Goal: Task Accomplishment & Management: Manage account settings

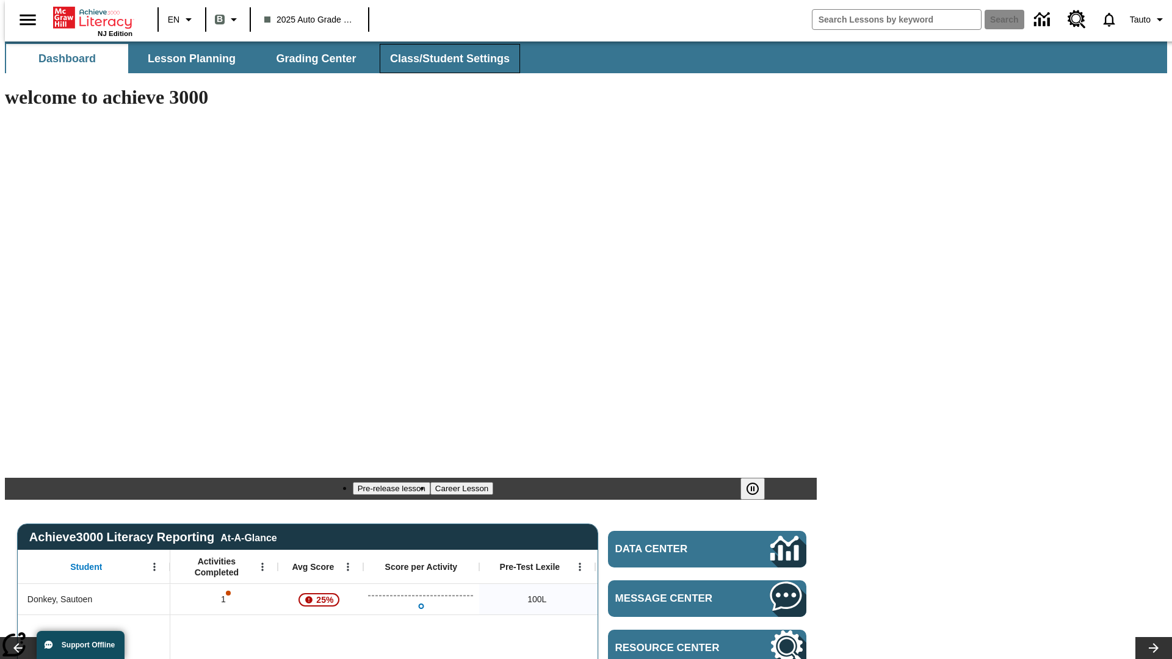
click at [443, 59] on span "Class/Student Settings" at bounding box center [450, 59] width 120 height 14
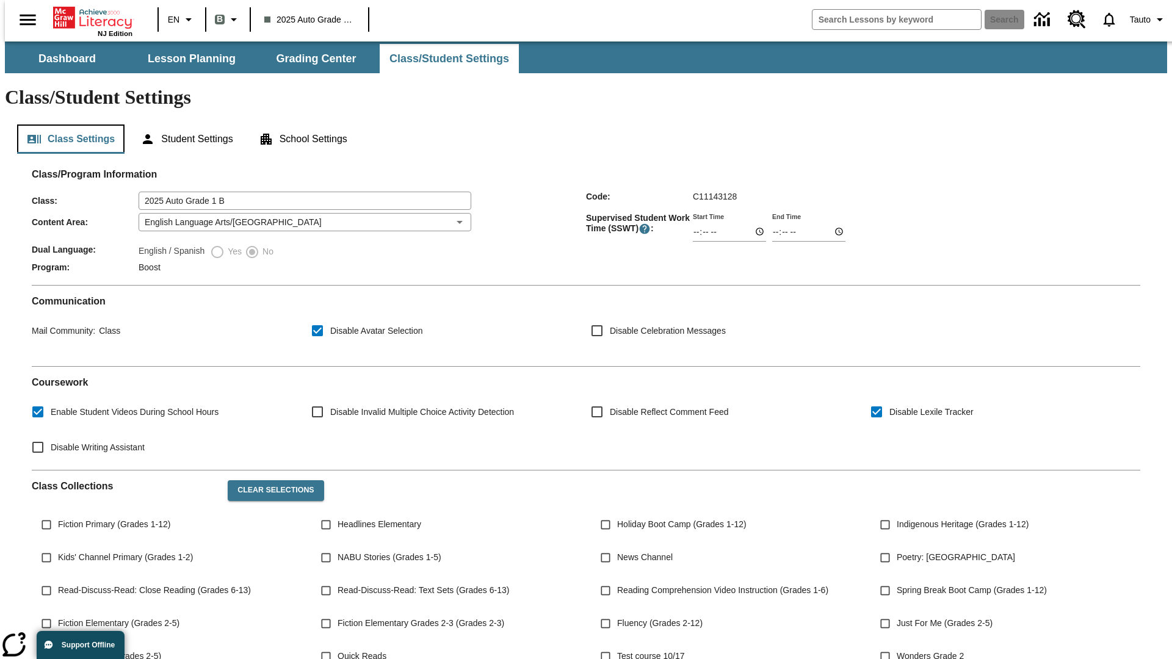
click at [66, 124] on button "Class Settings" at bounding box center [70, 138] width 107 height 29
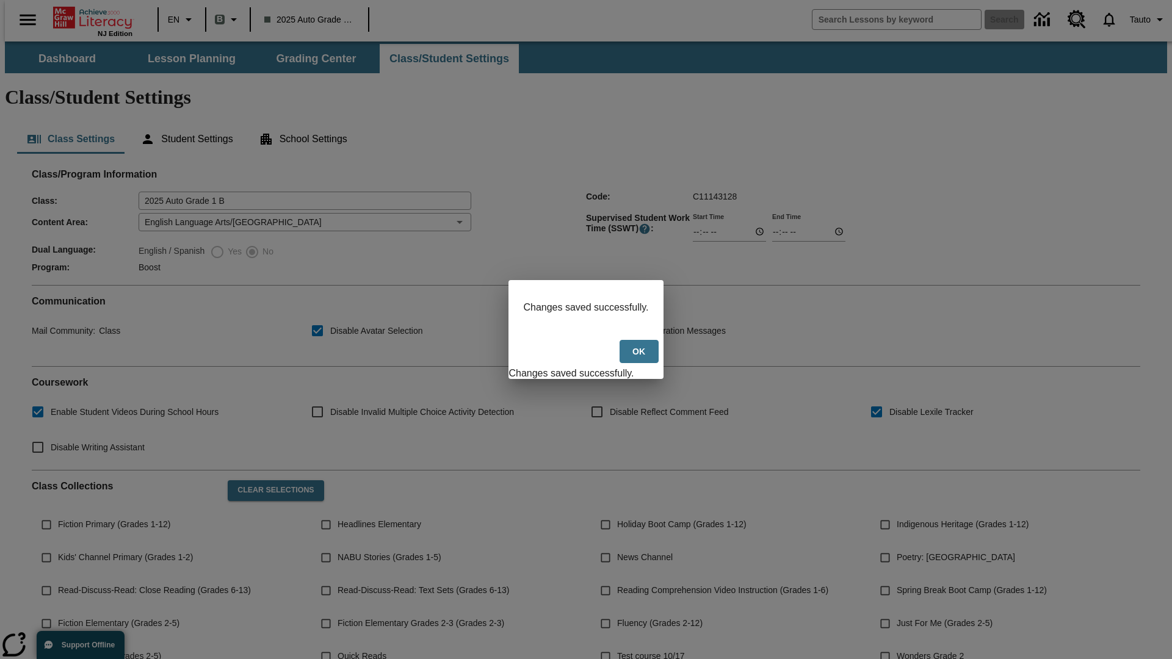
scroll to position [179, 0]
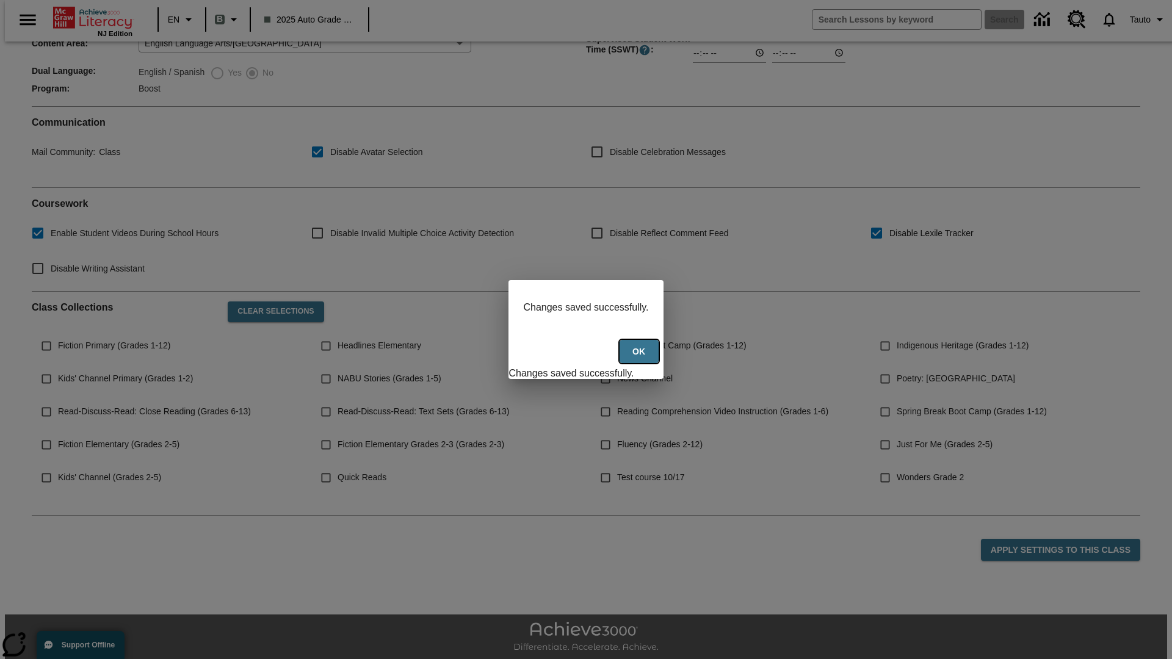
click at [640, 358] on button "Ok" at bounding box center [638, 352] width 39 height 24
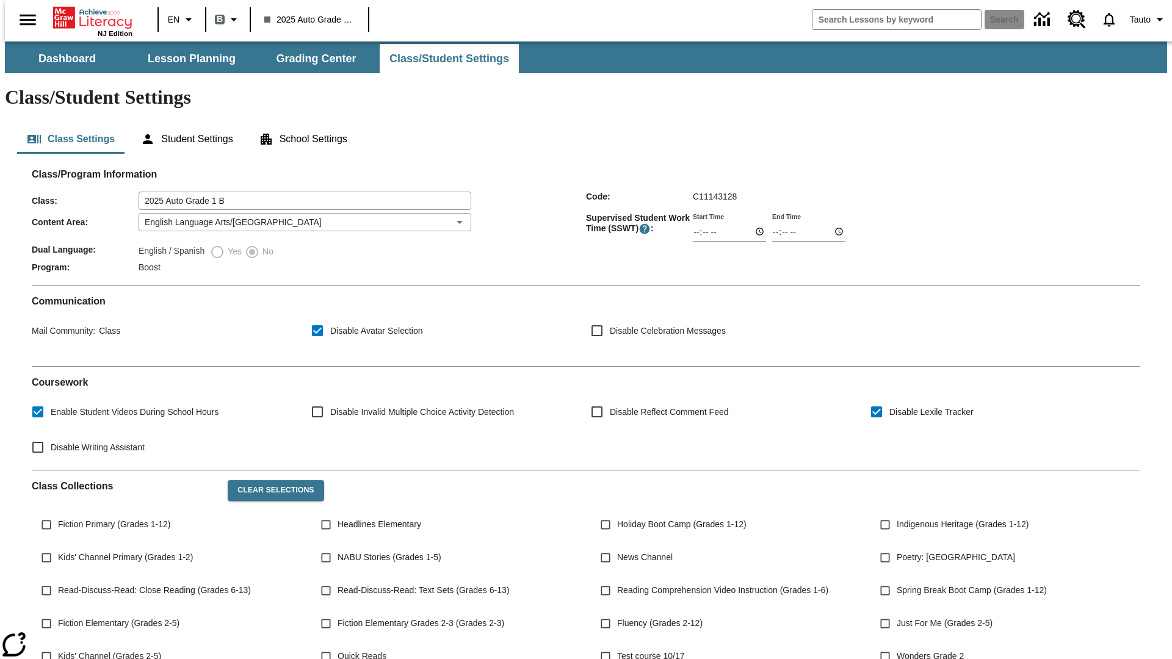
scroll to position [179, 0]
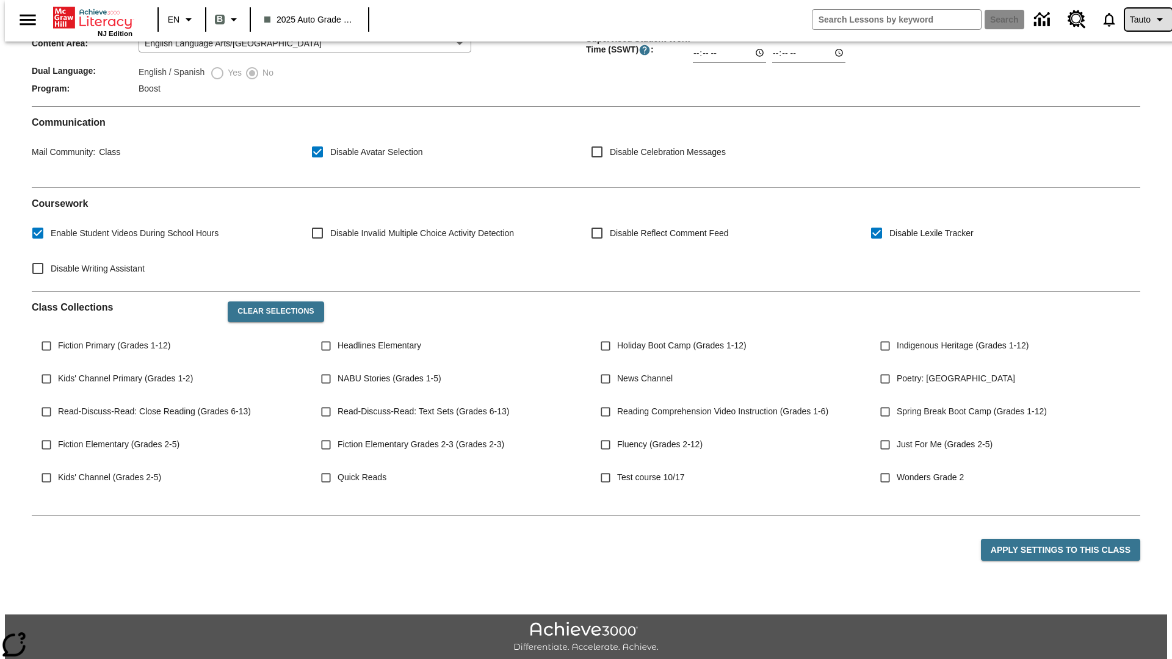
click at [1142, 20] on span "Tauto" at bounding box center [1139, 19] width 21 height 13
